Goal: Task Accomplishment & Management: Complete application form

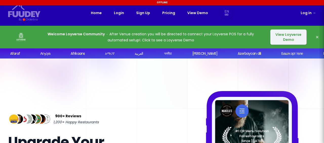
select select "en"
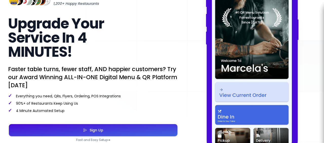
scroll to position [152, 0]
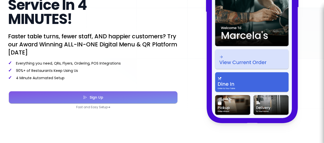
click at [90, 99] on div "Sign Up" at bounding box center [95, 98] width 16 height 4
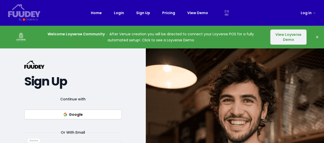
select select "en"
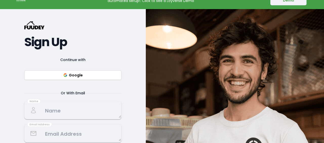
scroll to position [51, 0]
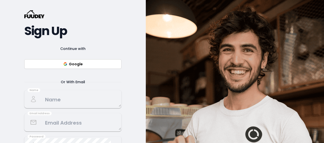
select select "en"
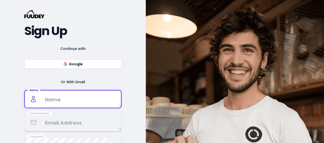
click at [69, 98] on textarea at bounding box center [73, 99] width 96 height 15
type textarea "[EMAIL_ADDRESS][DOMAIN_NAME]"
drag, startPoint x: 96, startPoint y: 99, endPoint x: 35, endPoint y: 102, distance: 60.8
click at [35, 102] on div "Name [EMAIL_ADDRESS][DOMAIN_NAME]" at bounding box center [72, 99] width 97 height 18
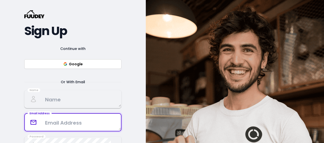
click at [47, 126] on textarea at bounding box center [73, 122] width 96 height 15
paste textarea "[EMAIL_ADDRESS][DOMAIN_NAME]"
type textarea "[EMAIL_ADDRESS][DOMAIN_NAME]"
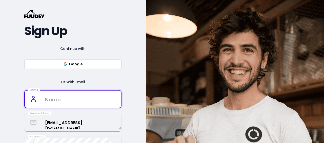
click at [46, 100] on textarea at bounding box center [73, 99] width 96 height 15
type textarea "Makan D Firza"
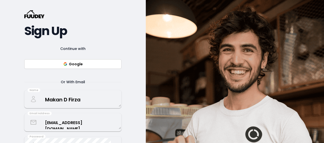
click at [119, 83] on div "Or With Email" at bounding box center [72, 82] width 97 height 6
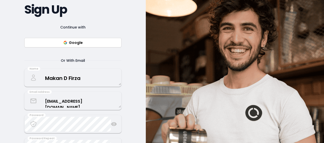
scroll to position [101, 0]
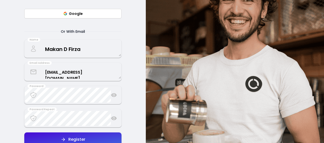
click at [114, 95] on icon at bounding box center [114, 96] width 6 height 4
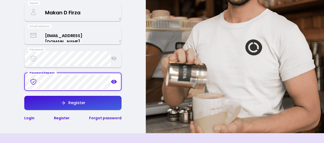
scroll to position [152, 0]
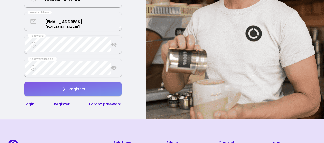
click at [71, 92] on button "Register" at bounding box center [72, 89] width 97 height 14
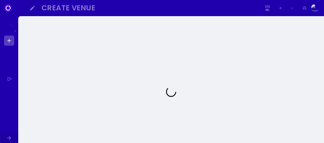
select select "en"
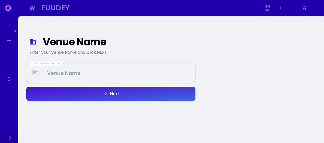
select select "en"
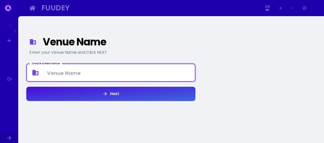
click at [49, 74] on Venue at bounding box center [111, 73] width 168 height 15
type Venue "Makan D Firza"
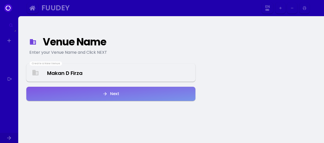
click at [108, 95] on button "Next" at bounding box center [110, 94] width 169 height 14
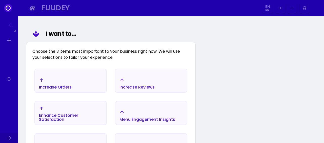
scroll to position [59, 0]
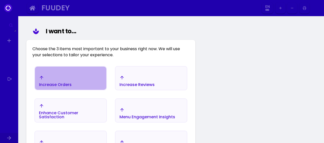
click at [90, 85] on div "Increase Orders" at bounding box center [70, 81] width 71 height 18
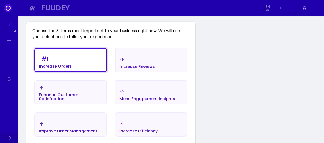
scroll to position [84, 0]
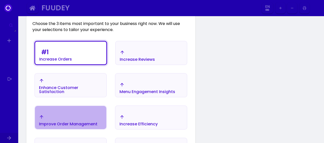
click at [76, 116] on div "Improve Order Management" at bounding box center [68, 121] width 58 height 12
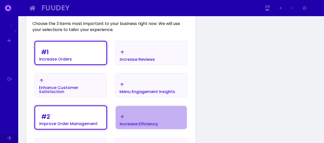
click at [129, 120] on div "Increase Efficiency" at bounding box center [139, 121] width 38 height 12
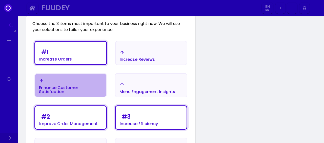
click at [71, 93] on div "Enhance Customer Satisfaction" at bounding box center [70, 90] width 63 height 8
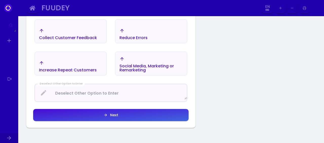
scroll to position [210, 0]
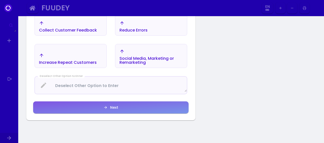
click at [103, 107] on button "Next" at bounding box center [110, 108] width 155 height 12
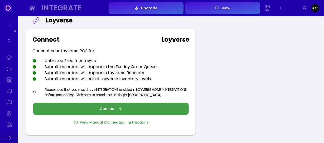
scroll to position [25, 0]
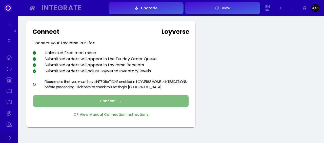
click at [112, 100] on div "Connect" at bounding box center [109, 101] width 18 height 4
